Goal: Find specific page/section: Find specific page/section

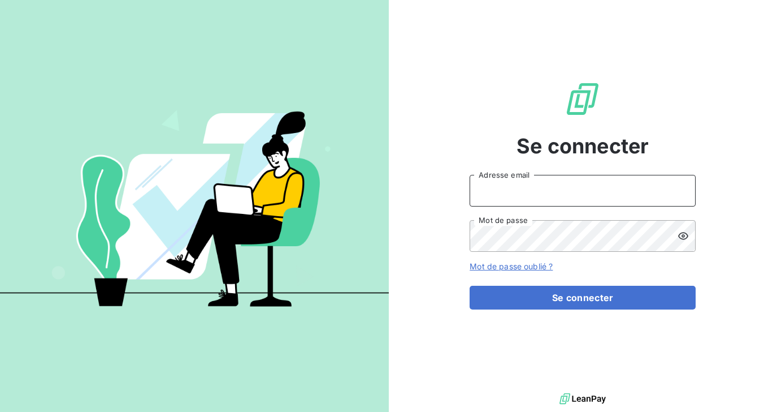
click at [500, 191] on input "Adresse email" at bounding box center [583, 191] width 226 height 32
type input "[EMAIL_ADDRESS][DOMAIN_NAME]"
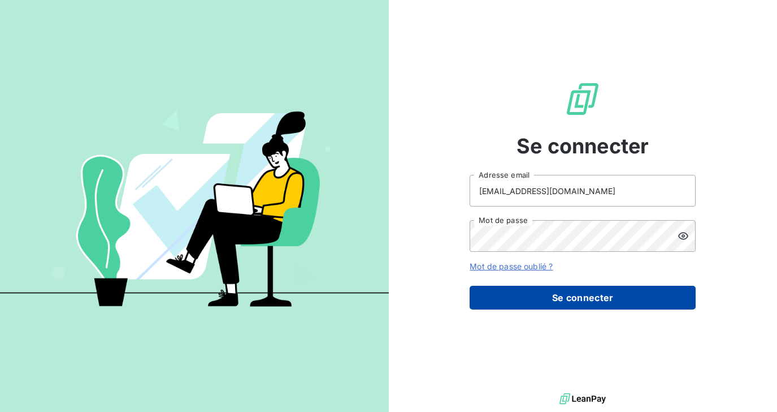
click at [524, 298] on button "Se connecter" at bounding box center [583, 298] width 226 height 24
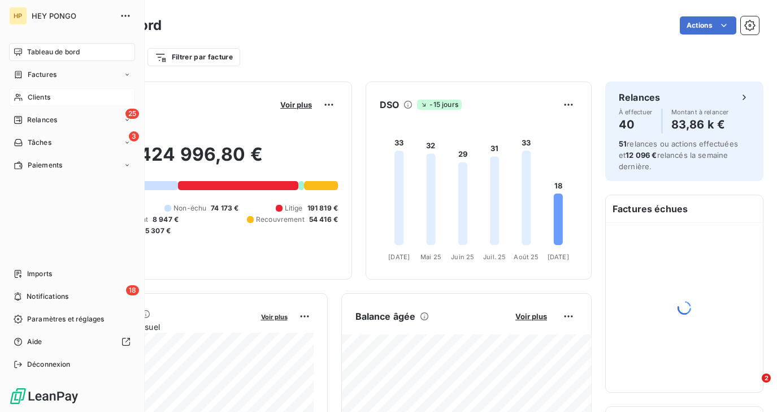
click at [24, 94] on div "Clients" at bounding box center [72, 97] width 126 height 18
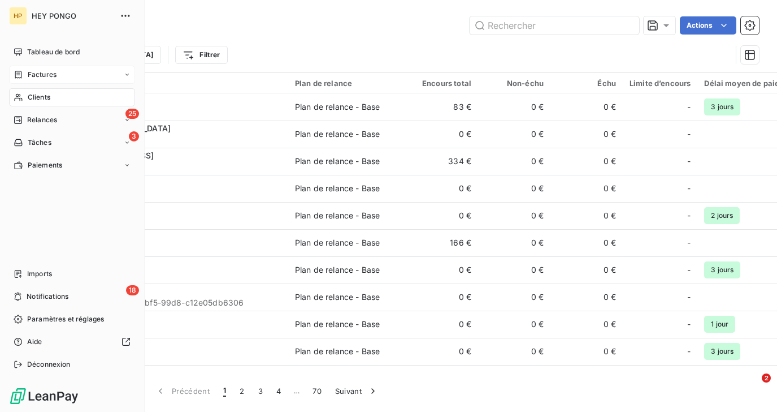
click at [31, 77] on span "Factures" at bounding box center [42, 75] width 29 height 10
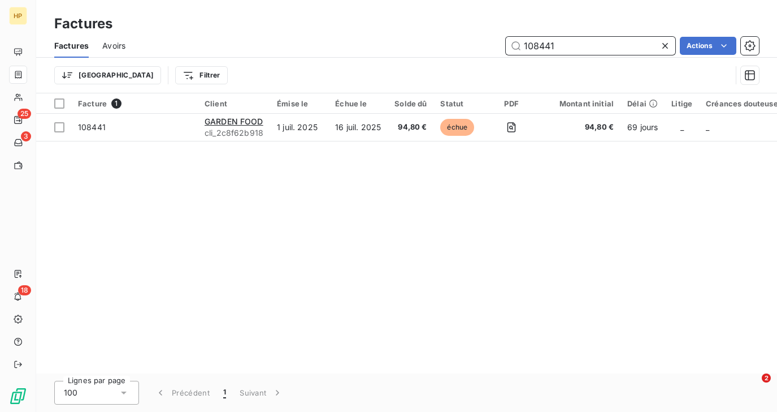
drag, startPoint x: 557, startPoint y: 46, endPoint x: 519, endPoint y: 45, distance: 37.9
click at [519, 45] on input "108441" at bounding box center [591, 46] width 170 height 18
paste input "12676"
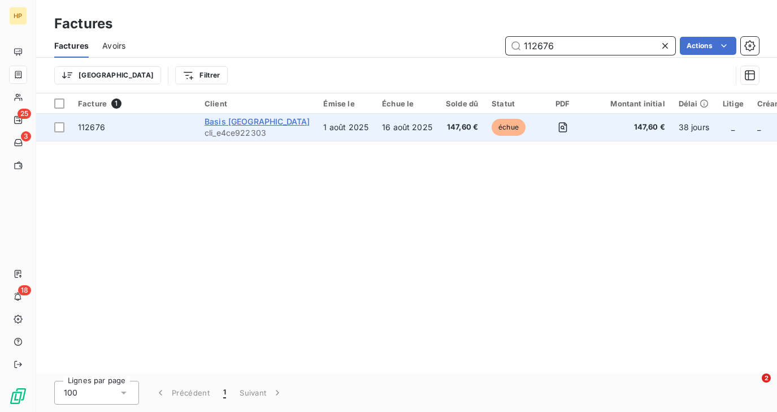
type input "112676"
click at [231, 120] on span "Basis [GEOGRAPHIC_DATA]" at bounding box center [257, 121] width 105 height 10
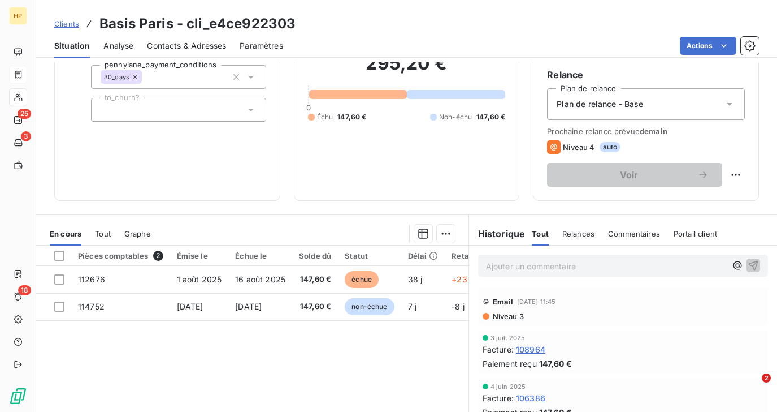
scroll to position [111, 0]
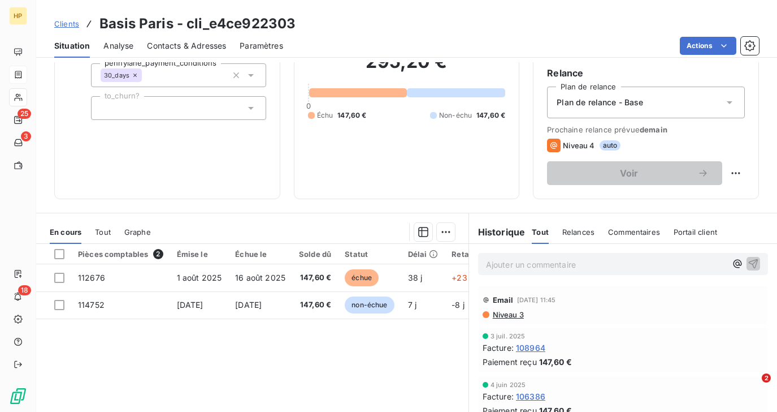
click at [533, 265] on p "Ajouter un commentaire ﻿" at bounding box center [606, 264] width 240 height 14
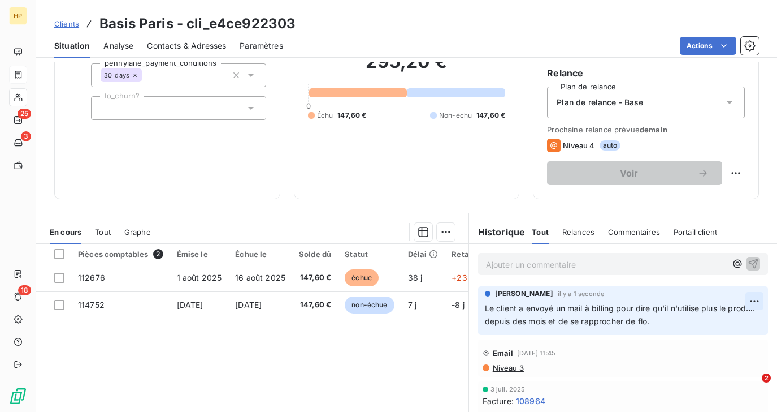
click at [756, 299] on html "HP 25 3 18 Clients Basis Paris - cli_e4ce922303 Situation Analyse Contacts & Ad…" at bounding box center [388, 206] width 777 height 412
click at [709, 321] on div "Editer" at bounding box center [727, 326] width 63 height 18
click at [676, 321] on p "Le client a envoyé un mail à billing pour dire qu'il n'utilise plus le produit …" at bounding box center [623, 315] width 276 height 26
click at [756, 303] on html "HP 25 3 18 Clients Basis Paris - cli_e4ce922303 Situation Analyse Contacts & Ad…" at bounding box center [388, 206] width 777 height 412
click at [730, 328] on div "Editer" at bounding box center [727, 326] width 63 height 18
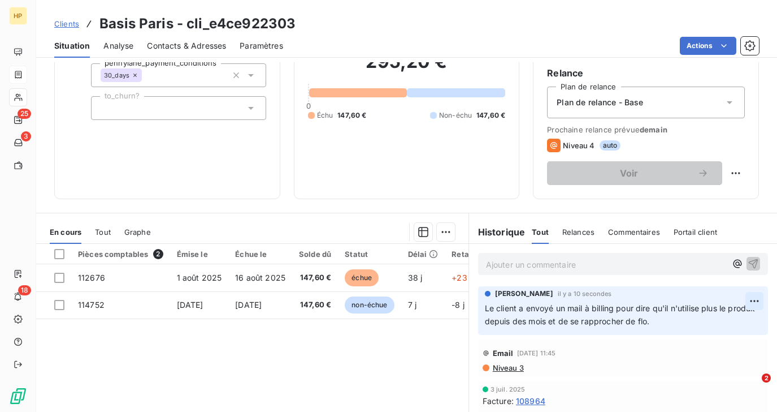
click at [754, 297] on html "HP 25 3 18 Clients Basis Paris - cli_e4ce922303 Situation Analyse Contacts & Ad…" at bounding box center [388, 206] width 777 height 412
click at [727, 319] on div "Editer" at bounding box center [727, 326] width 63 height 18
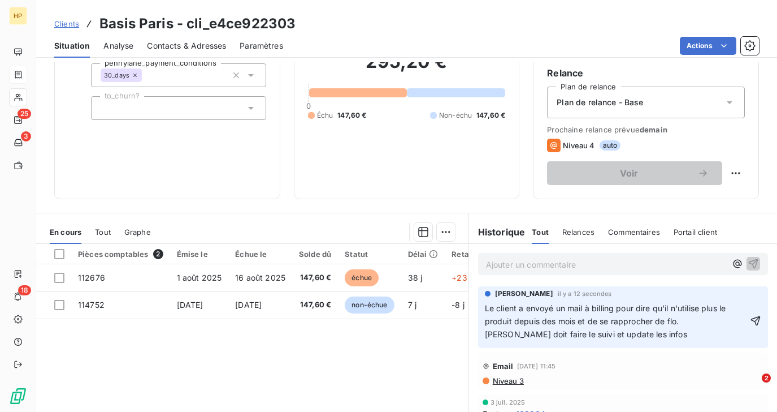
click at [669, 319] on span "Le client a envoyé un mail à billing pour dire qu'il n'utilise plus le produit …" at bounding box center [607, 321] width 244 height 36
click at [638, 338] on p "Le client a envoyé un mail à billing pour dire qu'il n'utilise plus le produit …" at bounding box center [616, 321] width 263 height 39
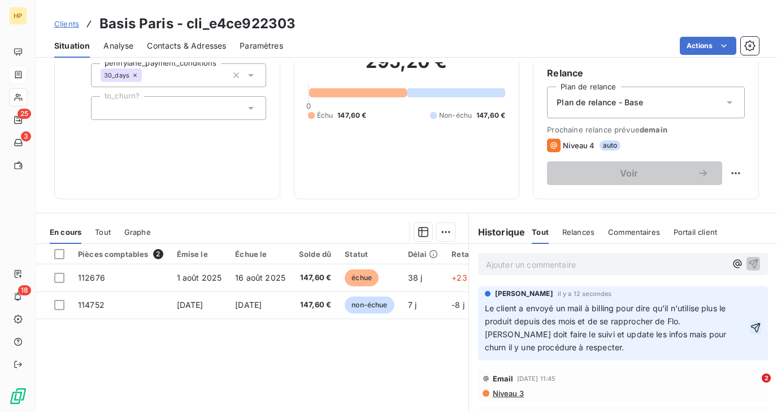
click at [758, 325] on icon "button" at bounding box center [755, 327] width 11 height 11
